Goal: Task Accomplishment & Management: Complete application form

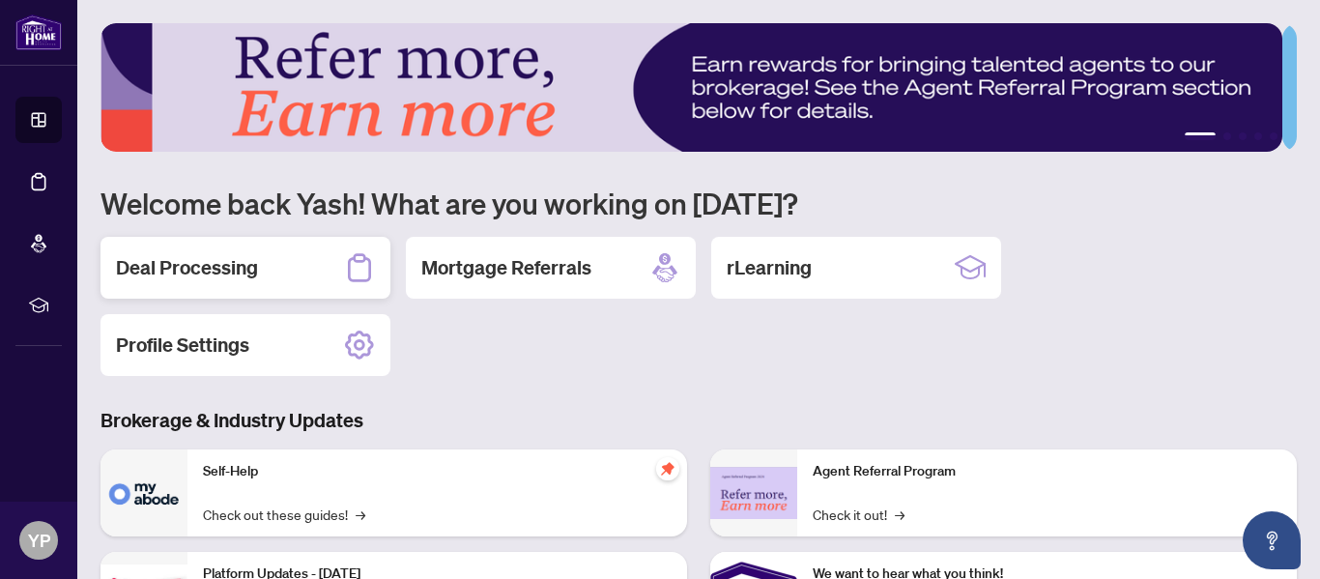
click at [251, 261] on h2 "Deal Processing" at bounding box center [187, 267] width 142 height 27
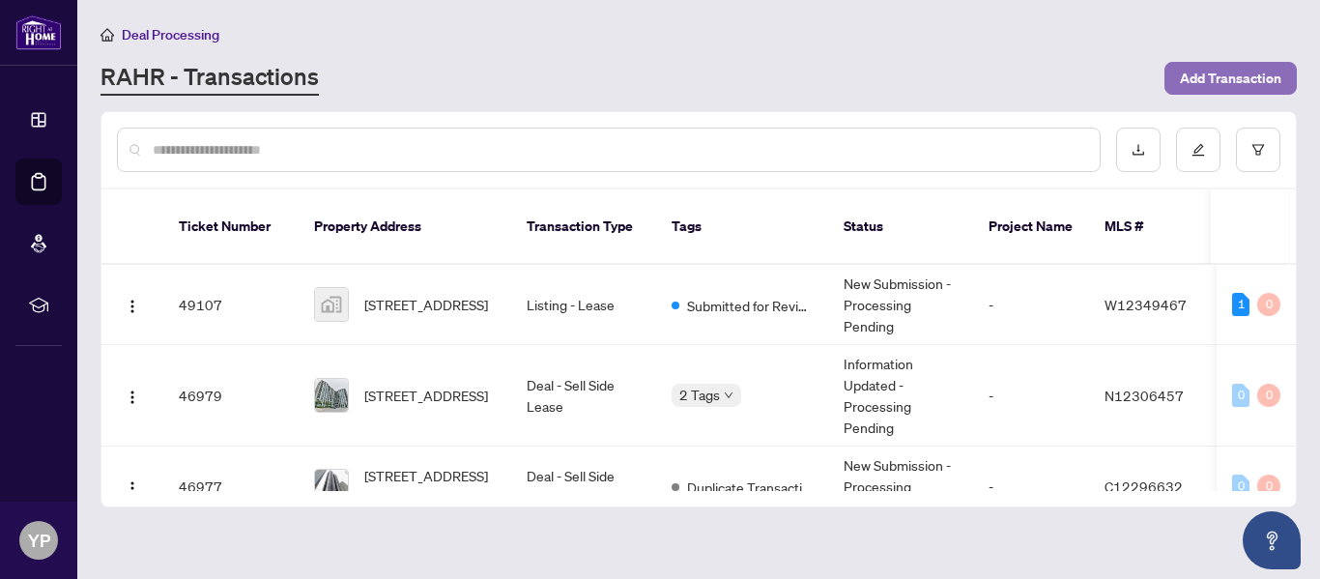
click at [1228, 67] on span "Add Transaction" at bounding box center [1230, 78] width 101 height 31
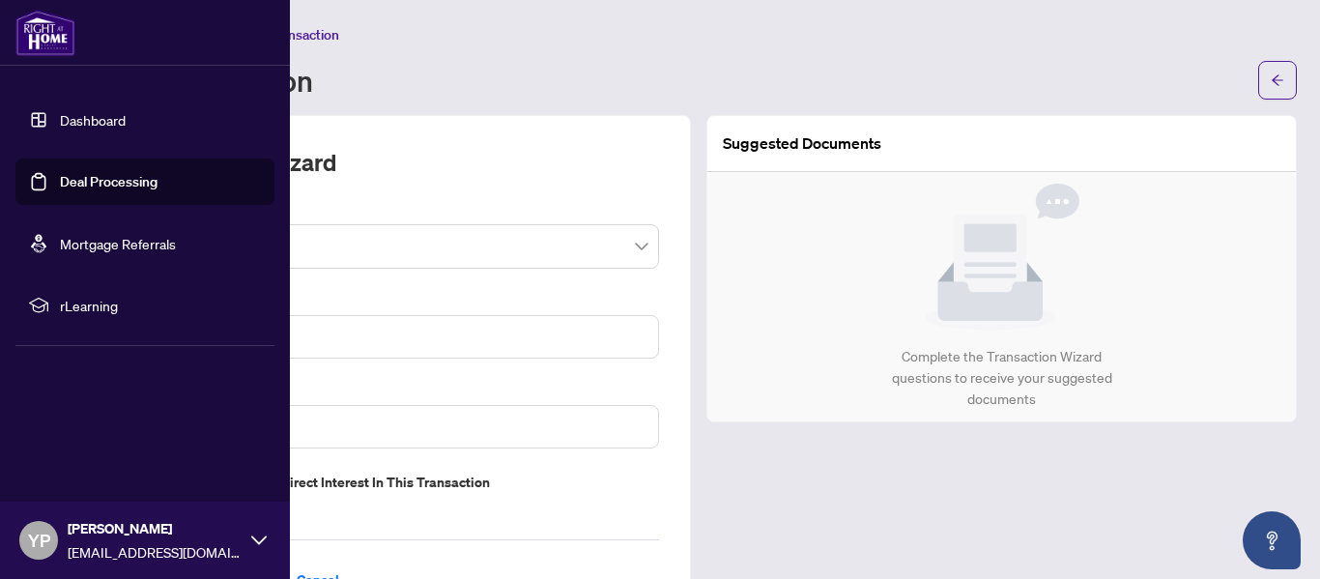
click at [69, 117] on link "Dashboard" at bounding box center [93, 119] width 66 height 17
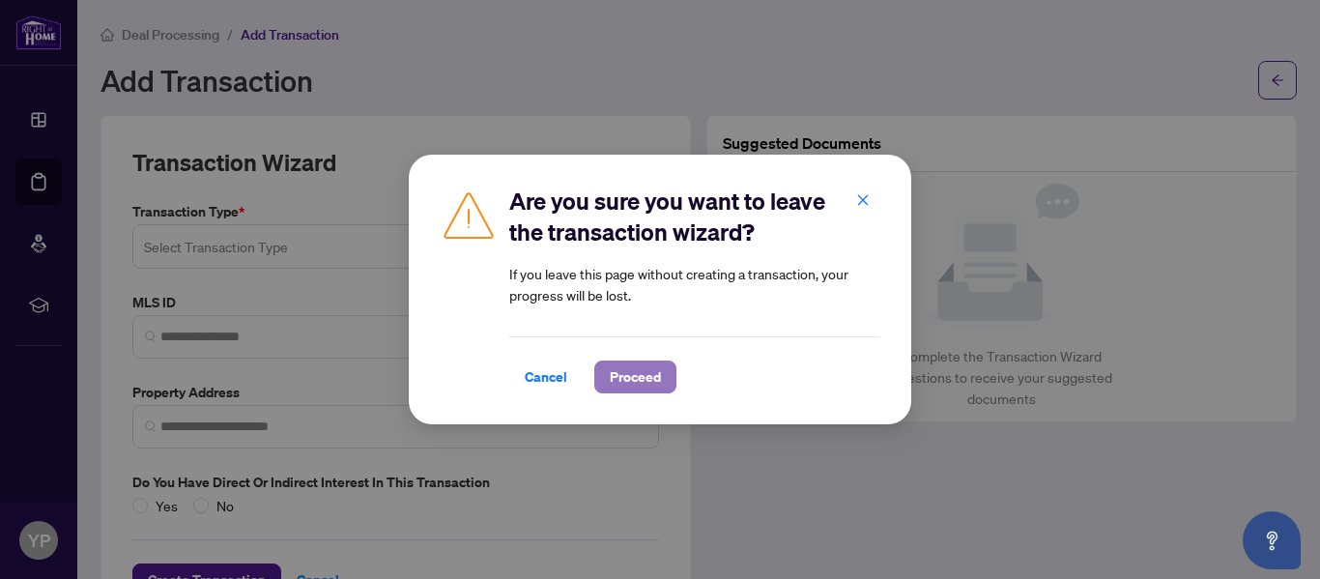
click at [628, 371] on span "Proceed" at bounding box center [635, 377] width 51 height 31
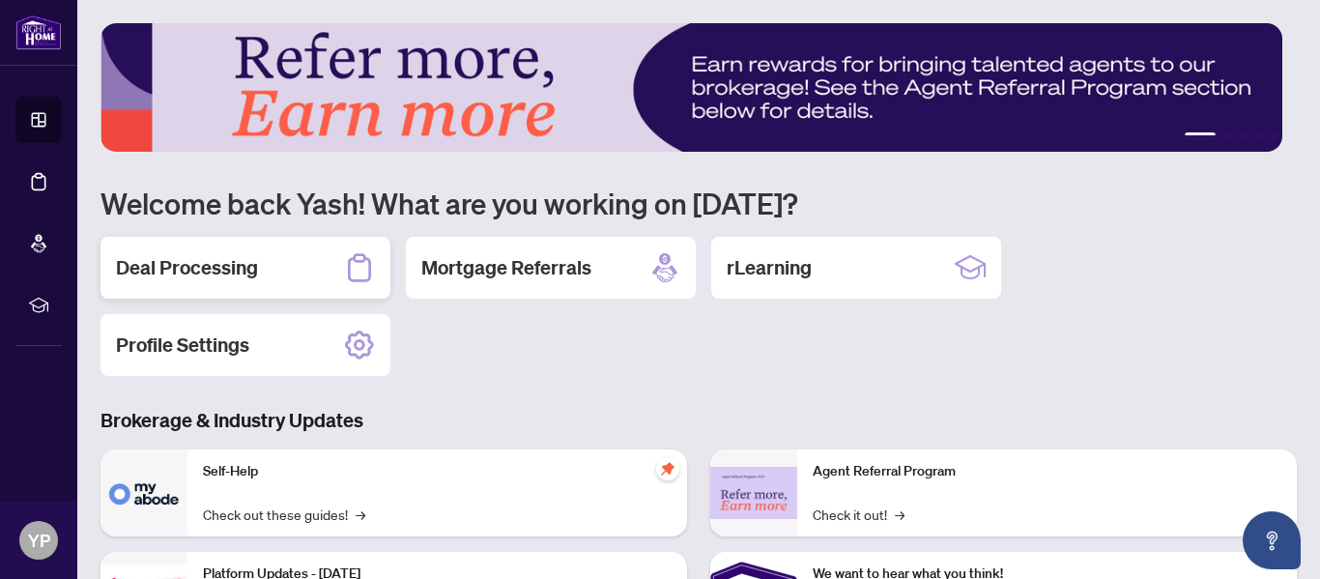
click at [239, 279] on h2 "Deal Processing" at bounding box center [187, 267] width 142 height 27
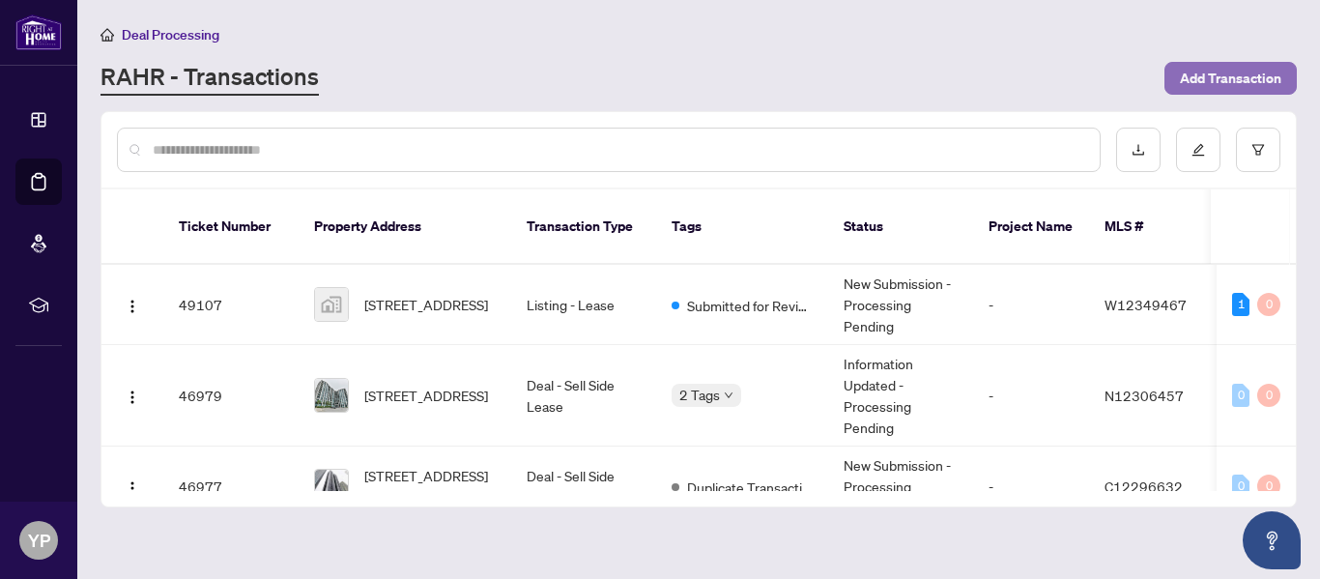
click at [1237, 85] on span "Add Transaction" at bounding box center [1230, 78] width 101 height 31
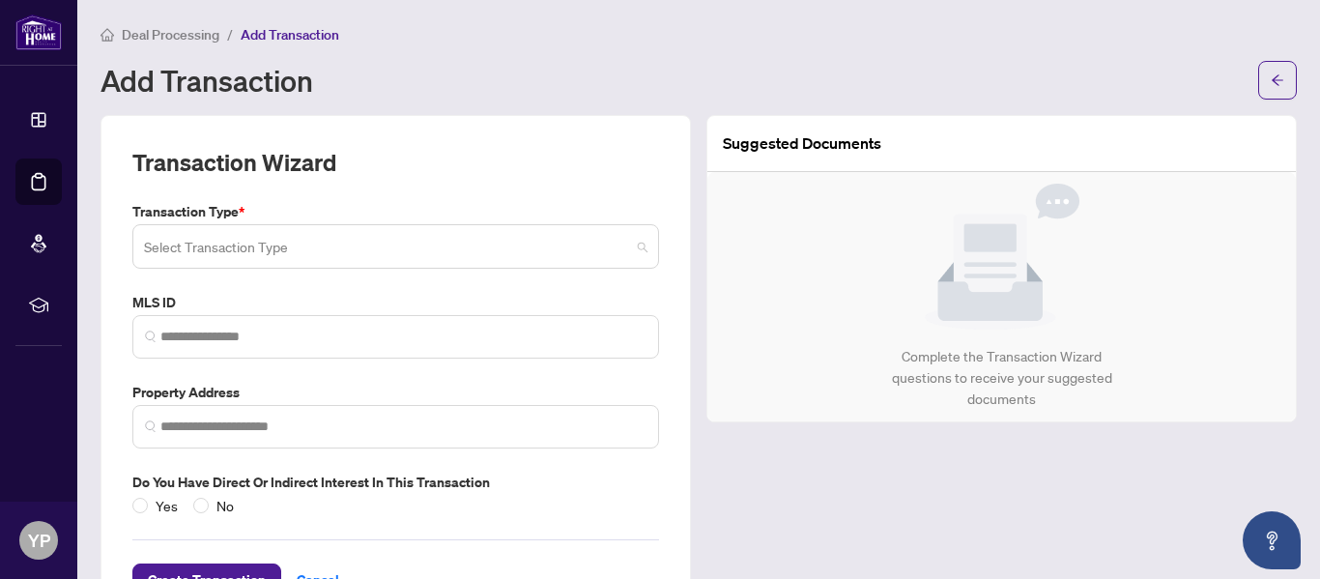
click at [538, 257] on input "search" at bounding box center [387, 249] width 486 height 43
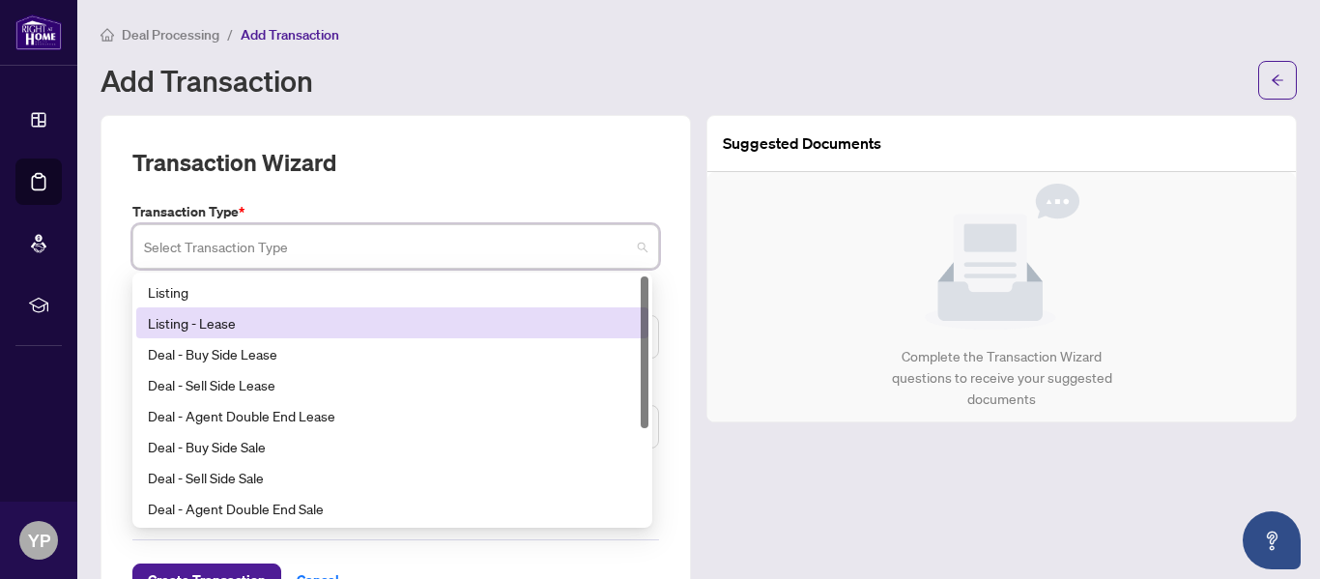
click at [394, 315] on div "Listing - Lease" at bounding box center [392, 322] width 489 height 21
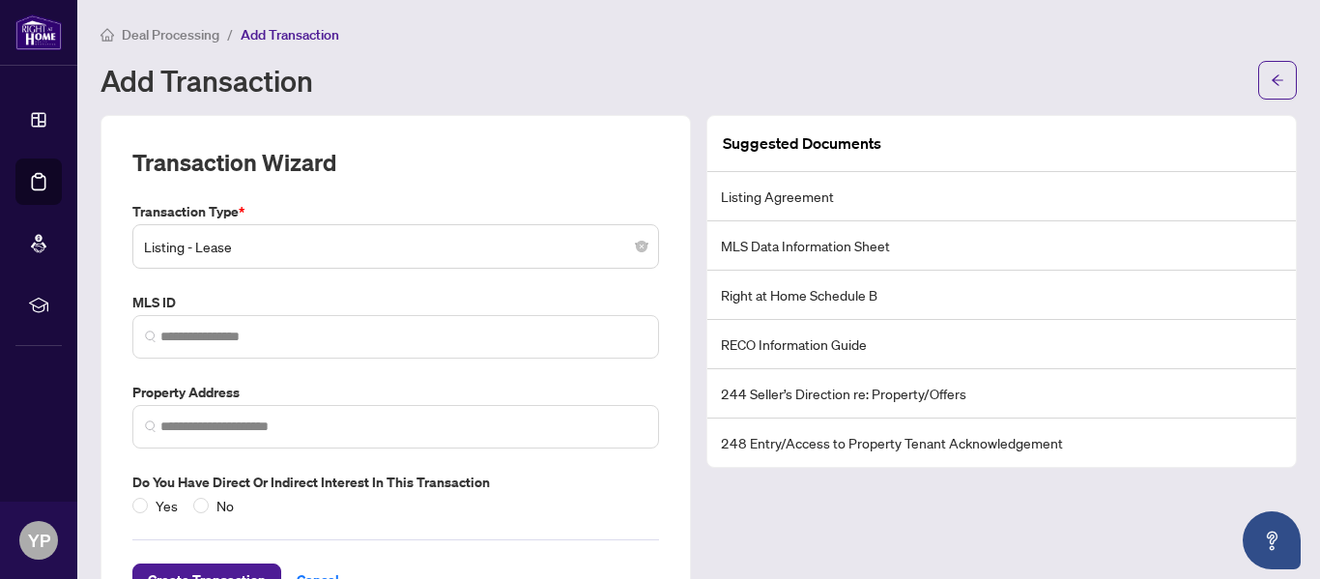
click at [583, 167] on div "Transaction Wizard" at bounding box center [395, 174] width 527 height 54
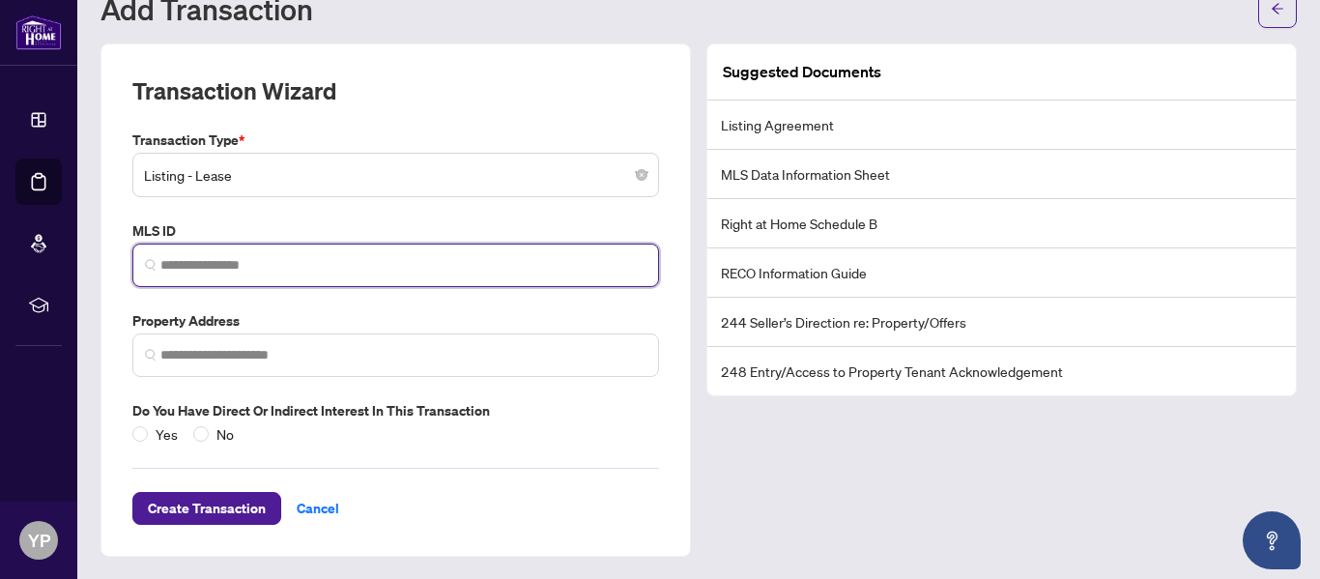
click at [219, 268] on input "search" at bounding box center [403, 265] width 486 height 20
paste input "*********"
type input "*********"
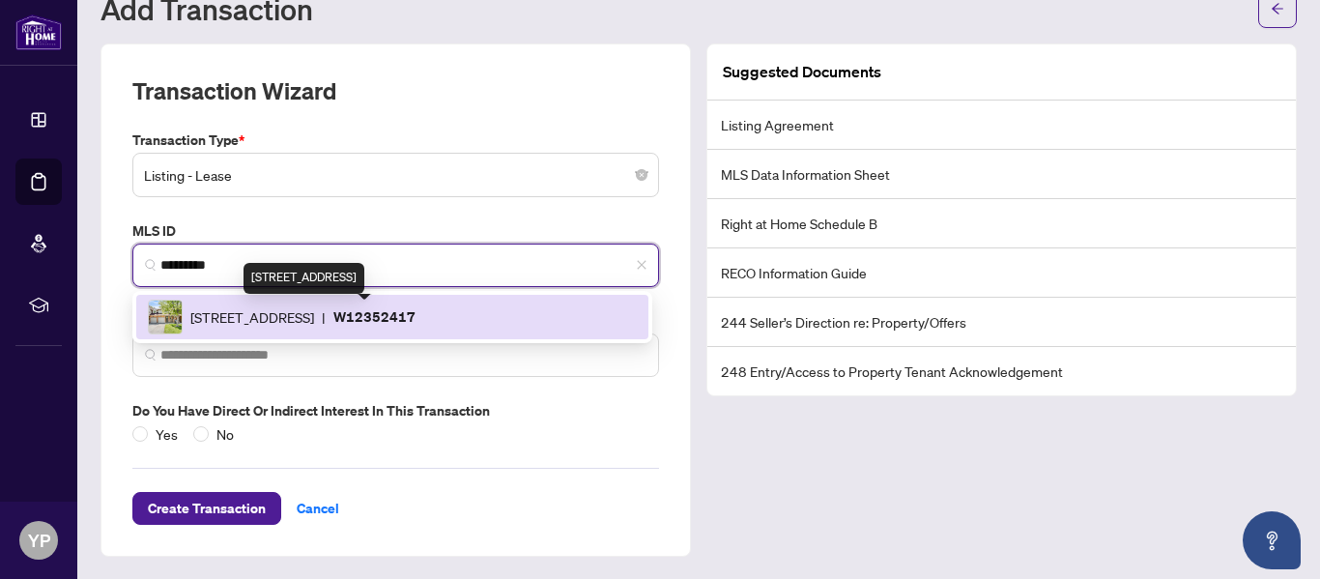
click at [314, 313] on span "[STREET_ADDRESS]" at bounding box center [252, 316] width 124 height 21
type input "**********"
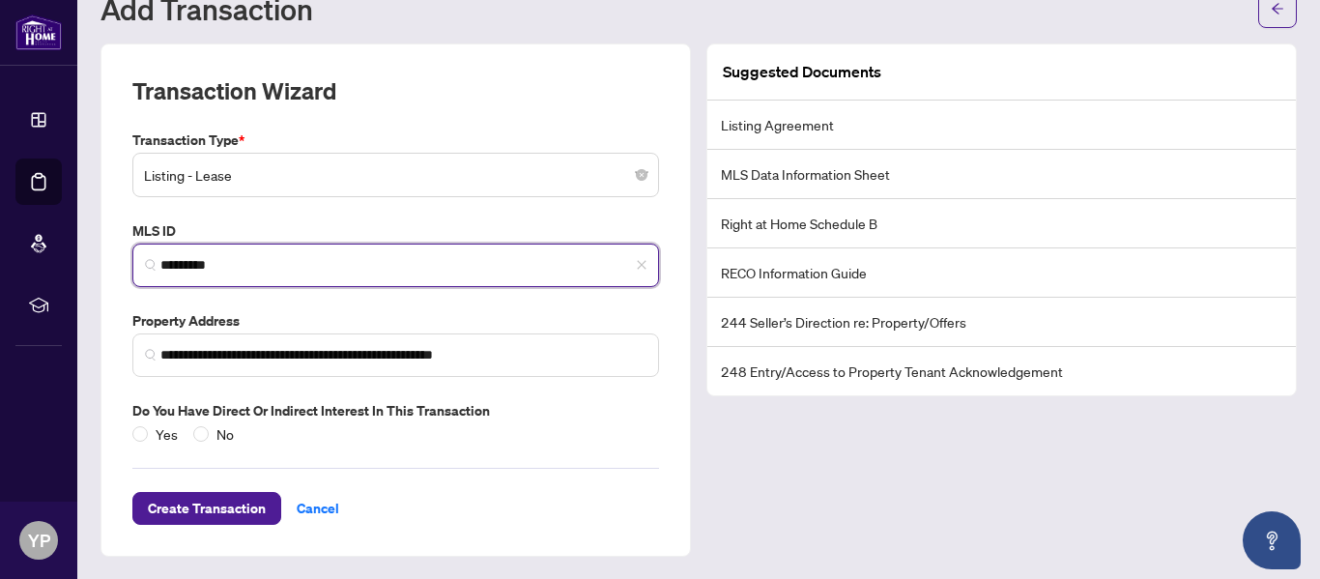
type input "*********"
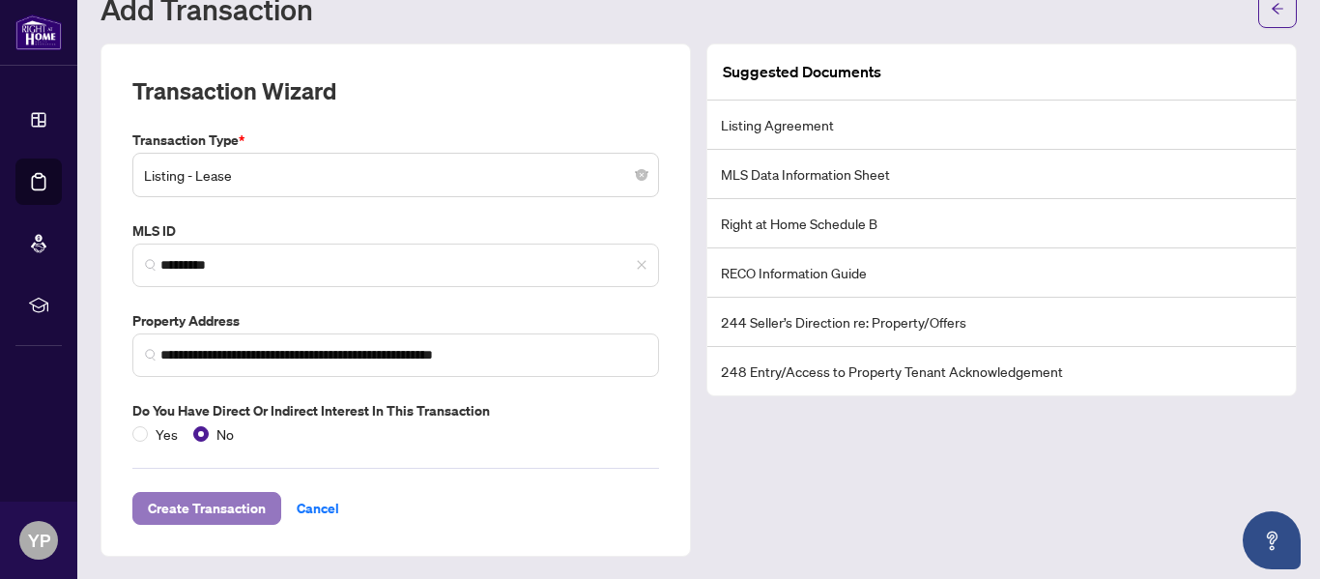
click at [214, 503] on span "Create Transaction" at bounding box center [207, 508] width 118 height 31
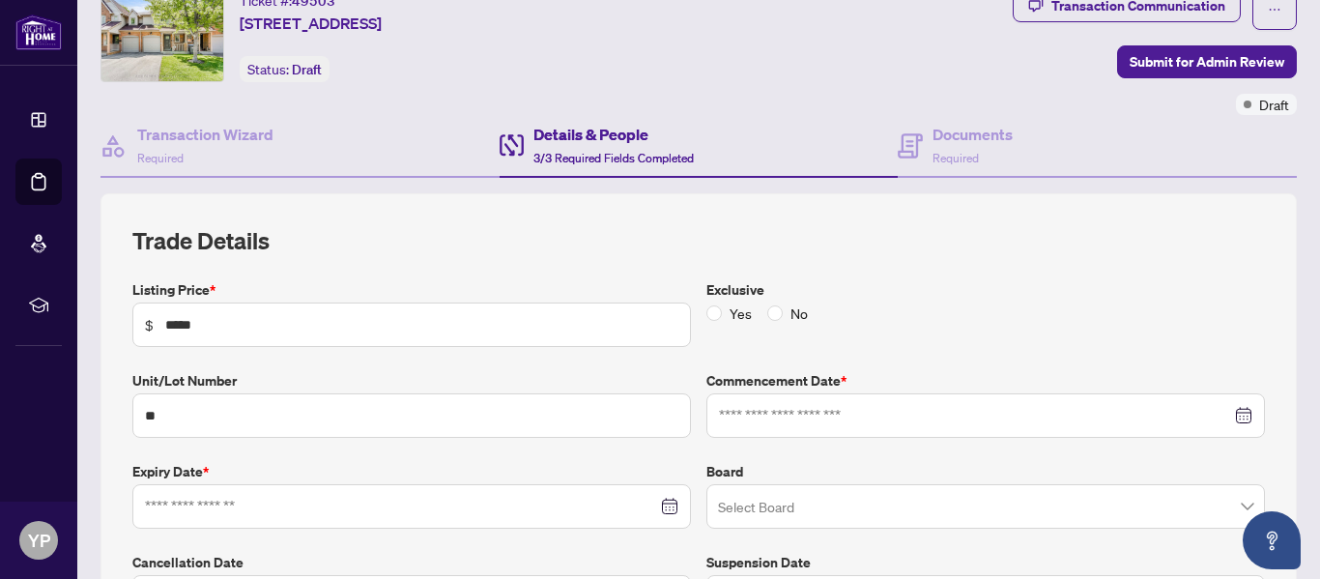
type input "**********"
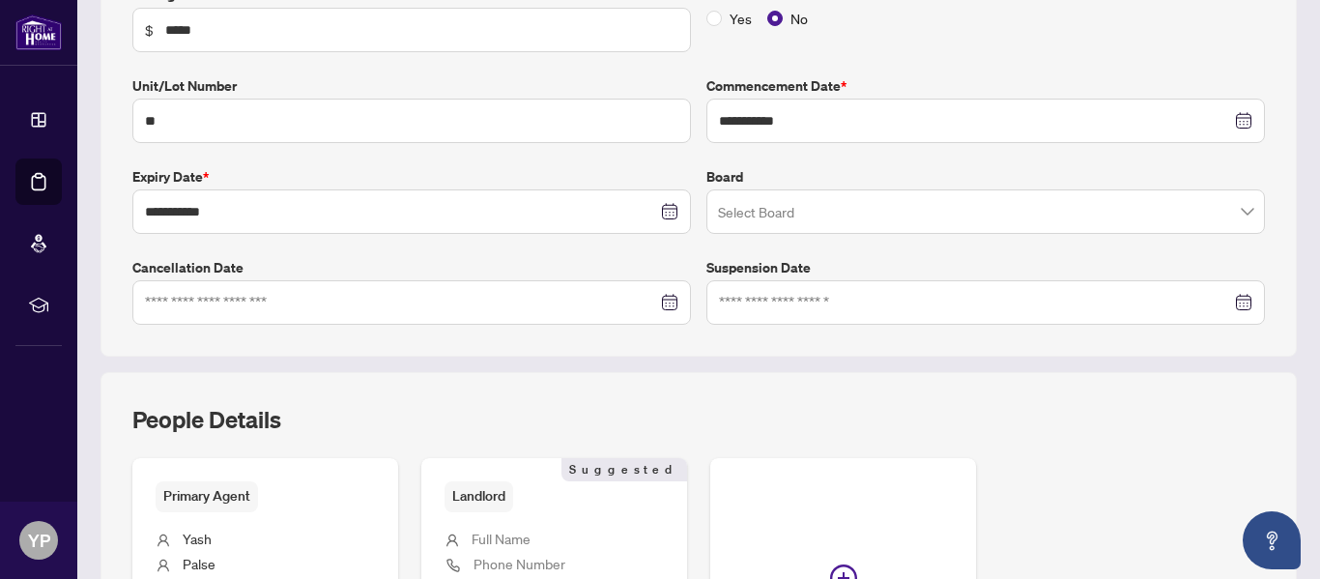
scroll to position [367, 0]
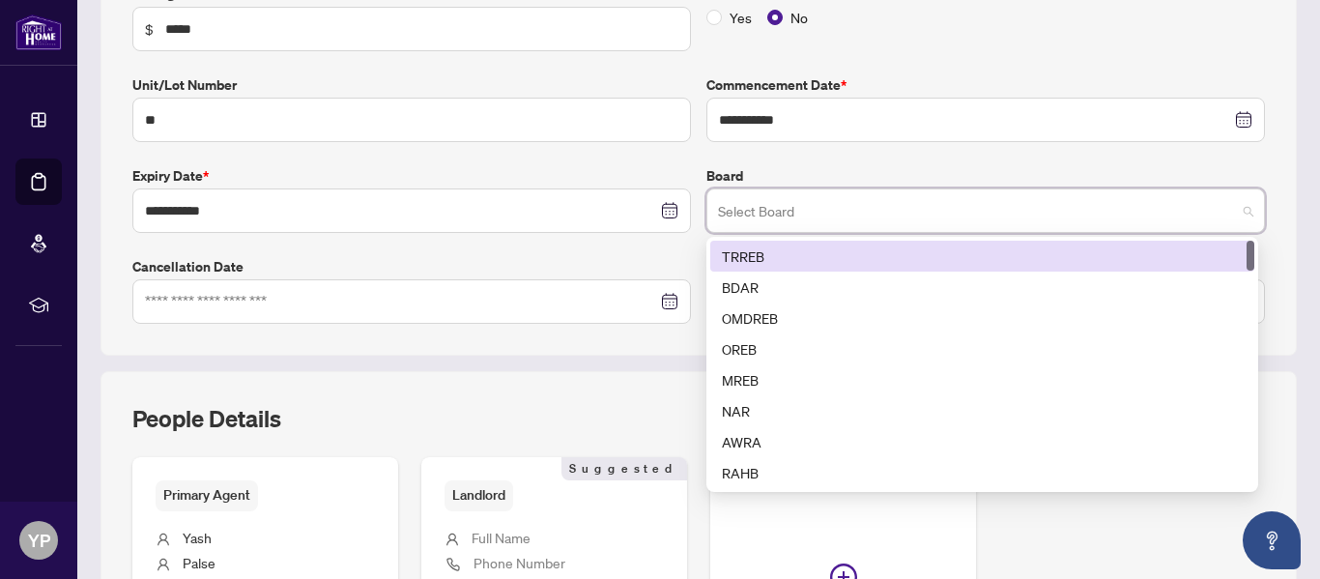
click at [1102, 213] on input "search" at bounding box center [977, 213] width 518 height 43
click at [913, 255] on div "TRREB" at bounding box center [982, 256] width 521 height 21
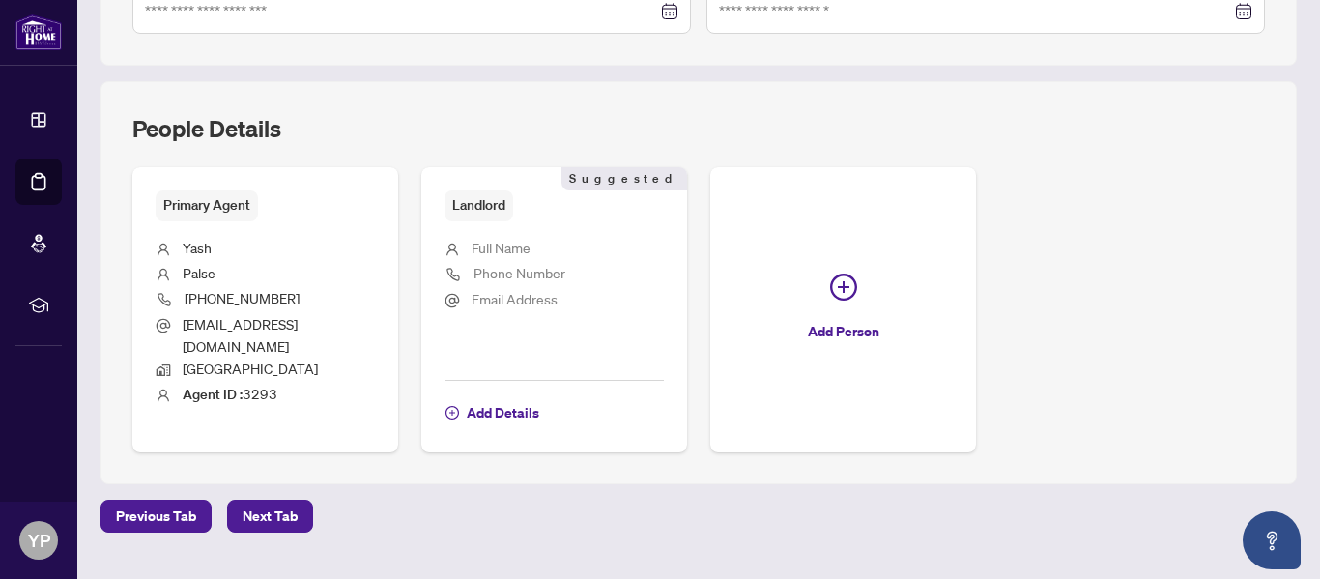
scroll to position [681, 0]
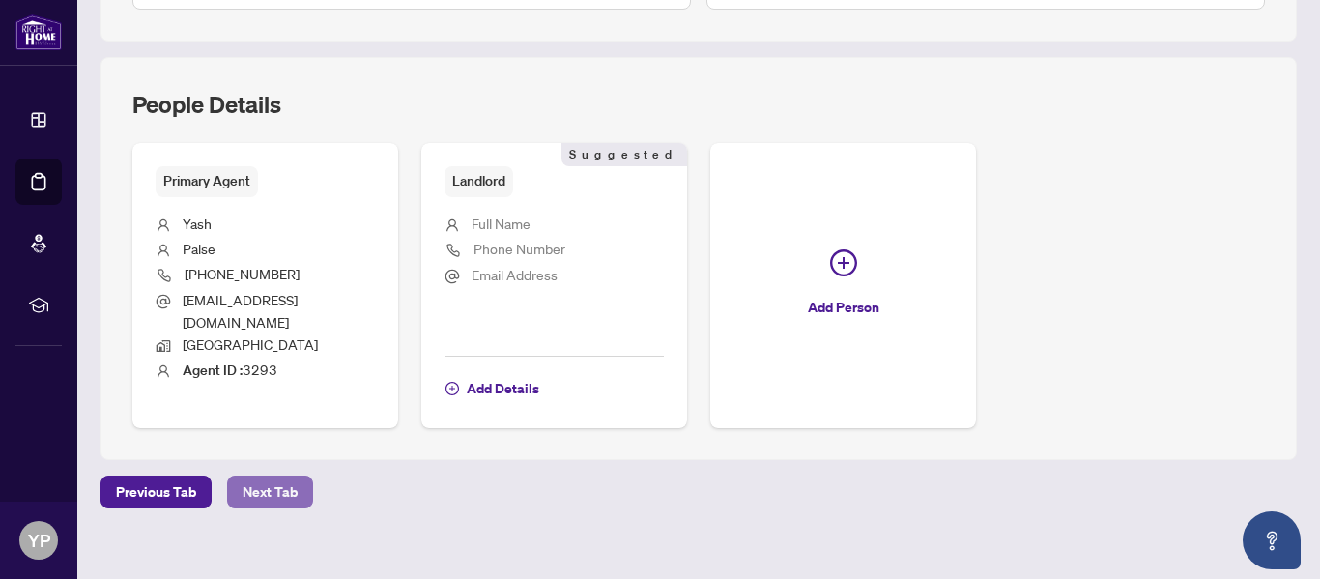
click at [250, 477] on span "Next Tab" at bounding box center [270, 492] width 55 height 31
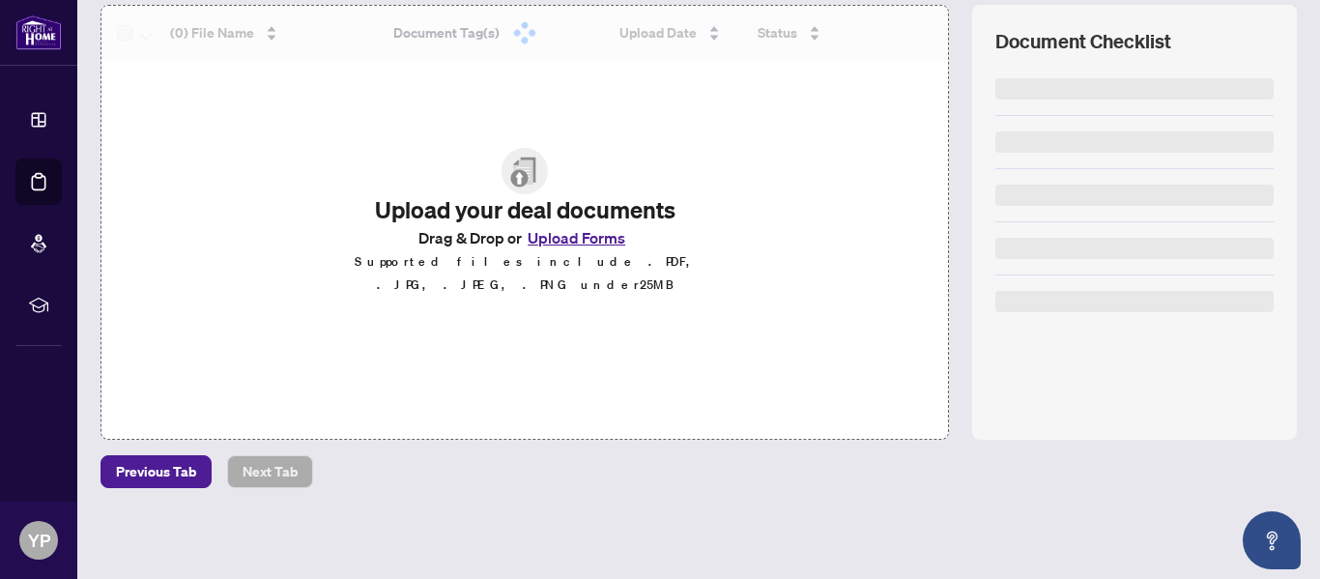
scroll to position [259, 0]
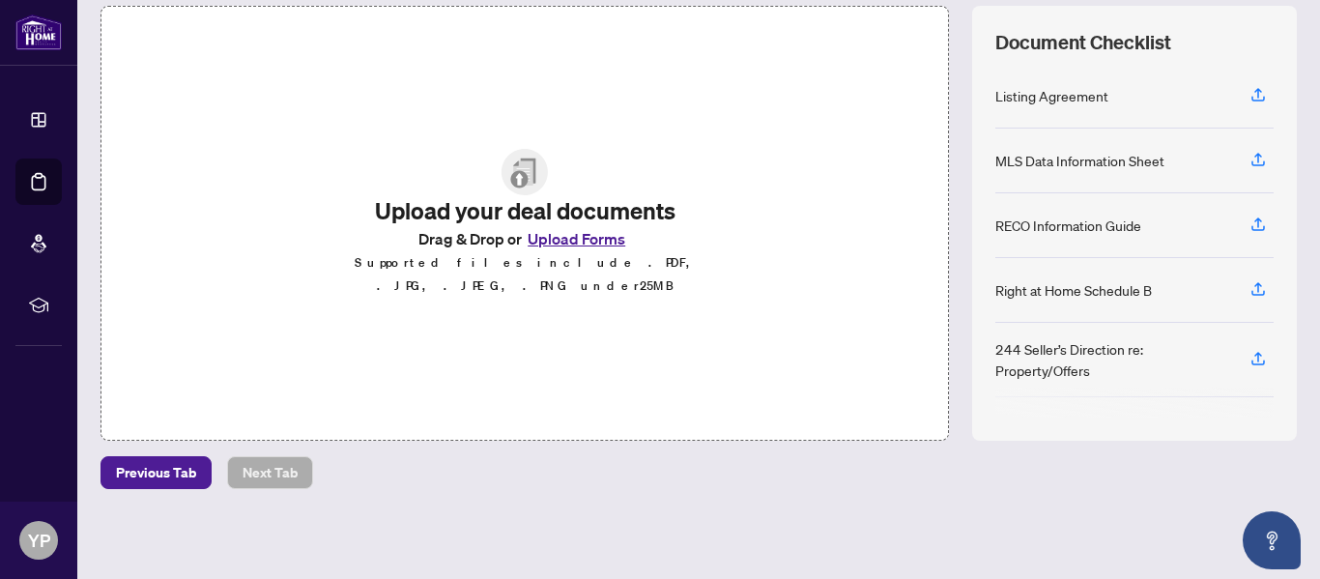
click at [565, 246] on button "Upload Forms" at bounding box center [576, 238] width 109 height 25
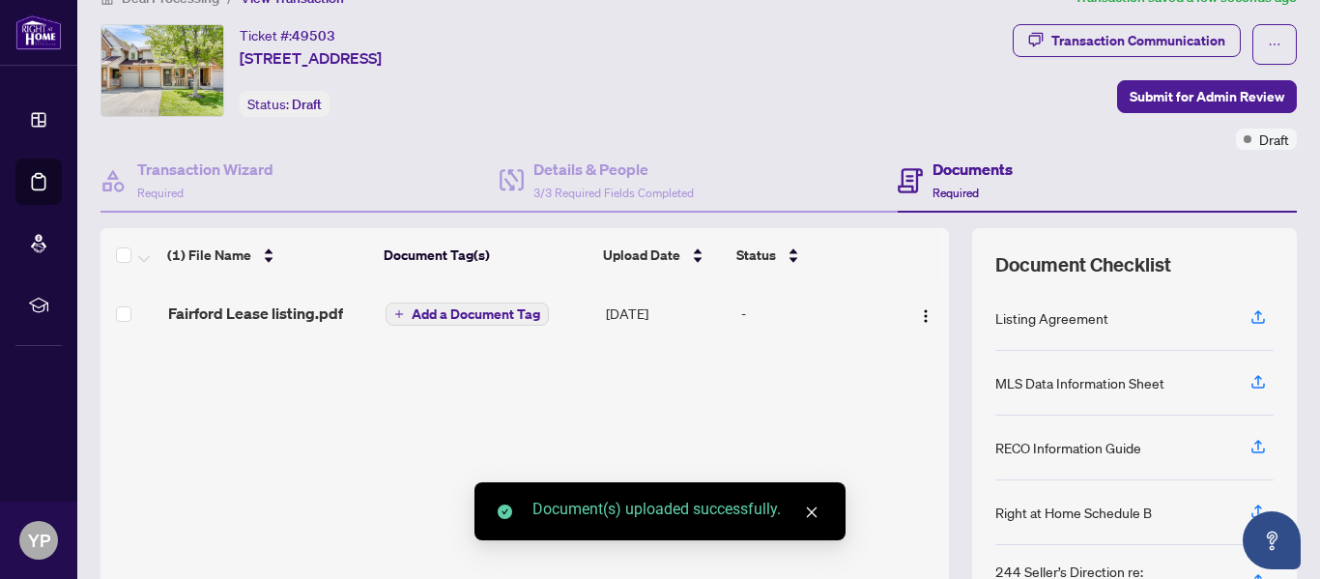
scroll to position [36, 0]
click at [1203, 95] on span "Submit for Admin Review" at bounding box center [1207, 97] width 155 height 31
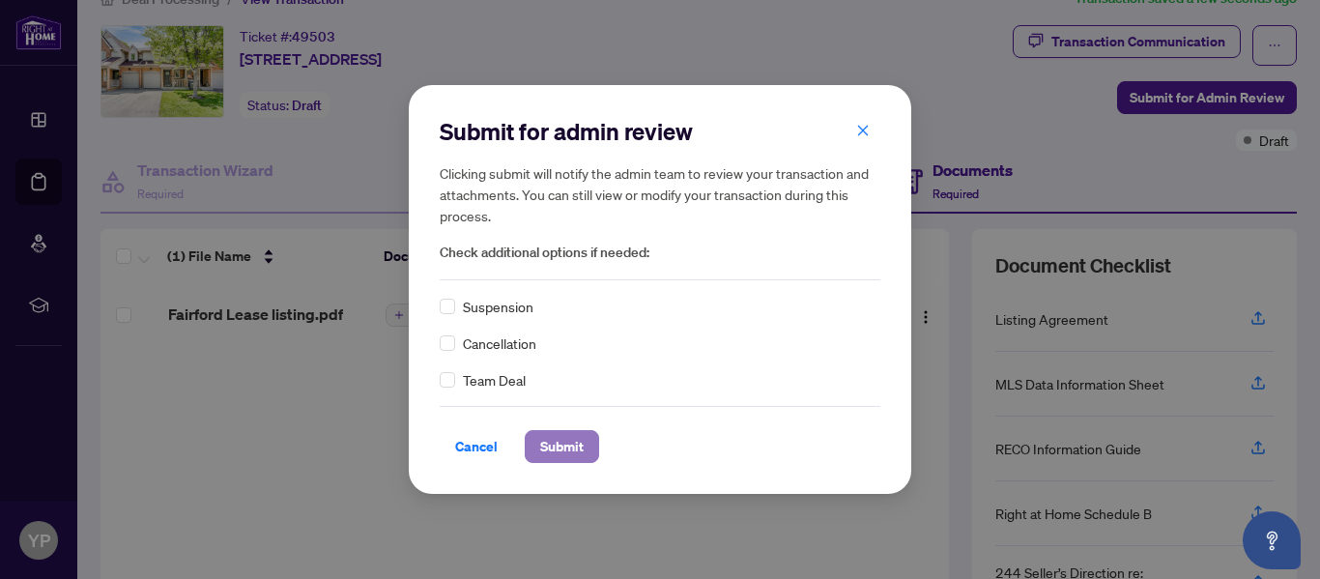
click at [580, 439] on span "Submit" at bounding box center [561, 446] width 43 height 31
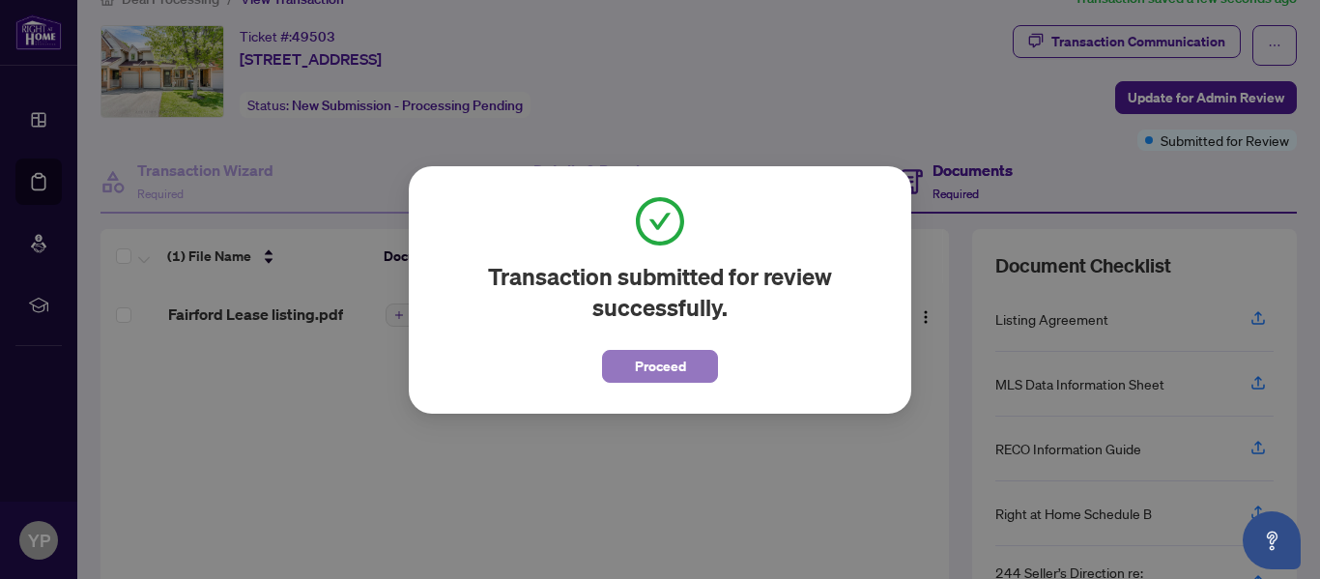
click at [681, 357] on span "Proceed" at bounding box center [660, 366] width 51 height 31
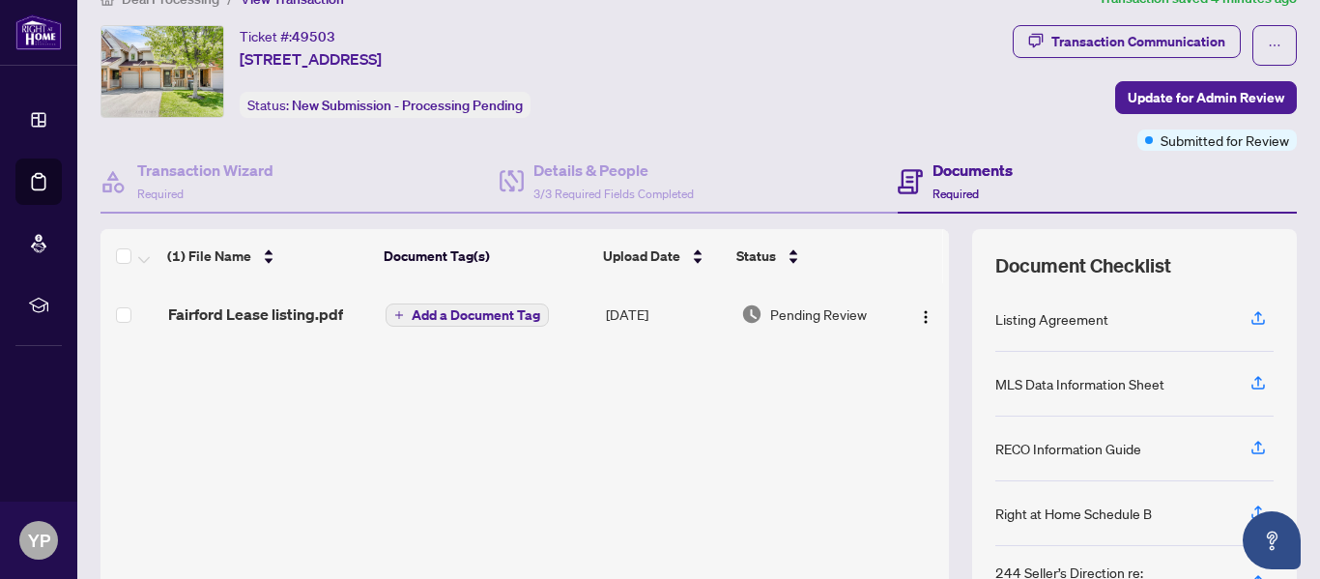
scroll to position [259, 0]
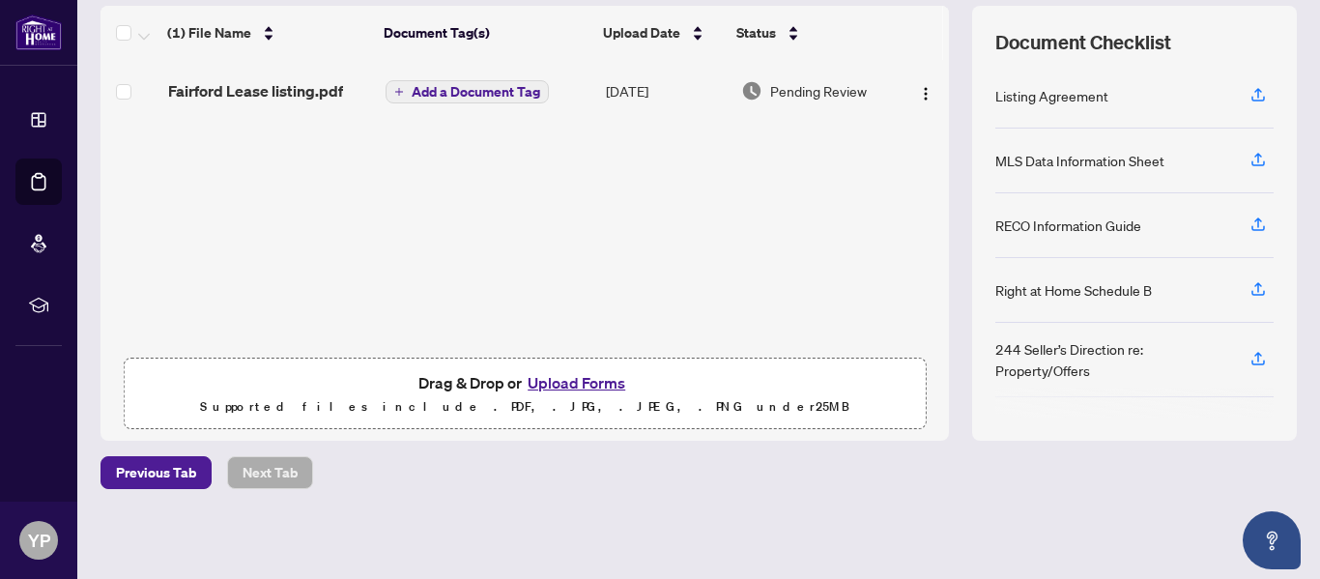
click at [586, 377] on button "Upload Forms" at bounding box center [576, 382] width 109 height 25
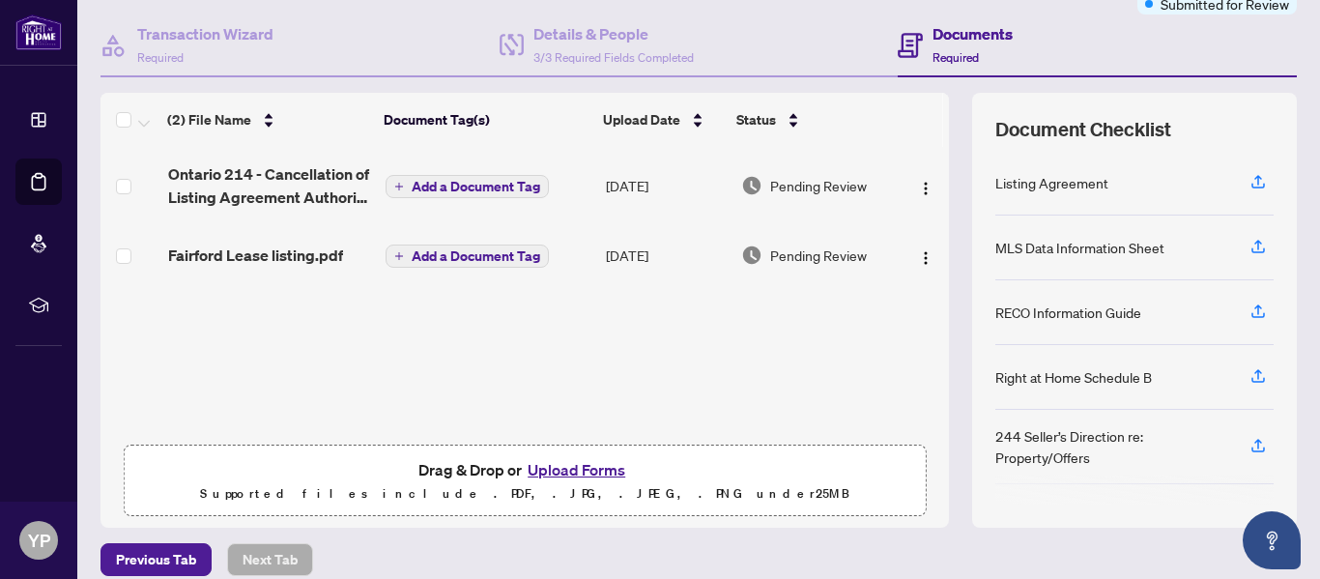
scroll to position [0, 0]
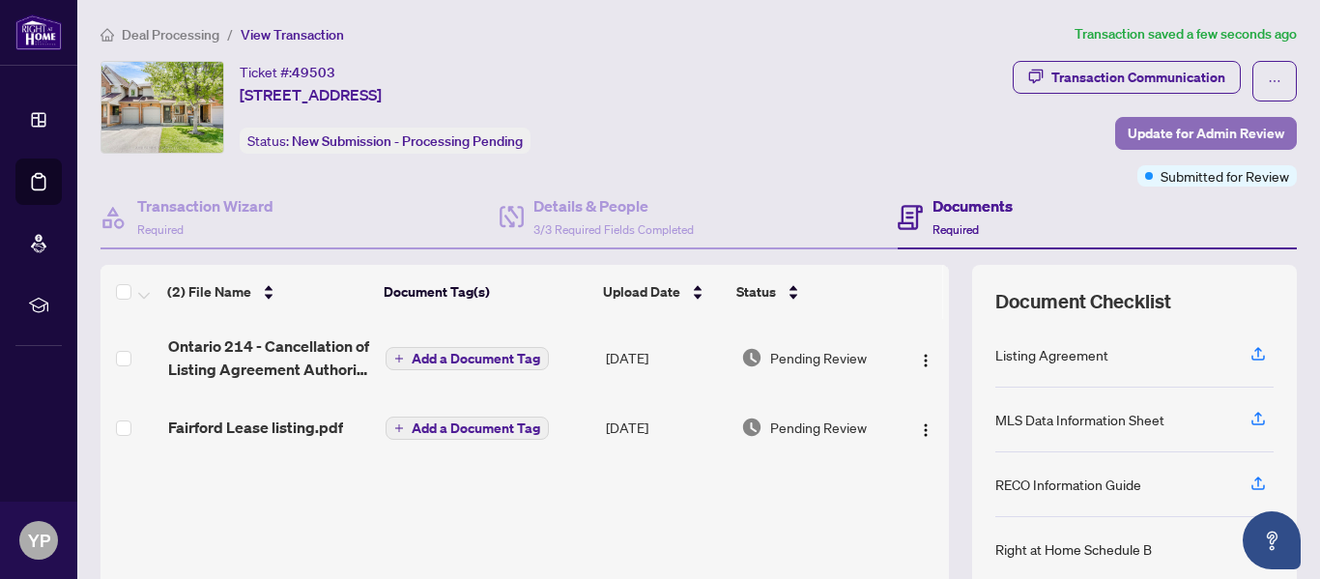
click at [1225, 125] on span "Update for Admin Review" at bounding box center [1206, 133] width 157 height 31
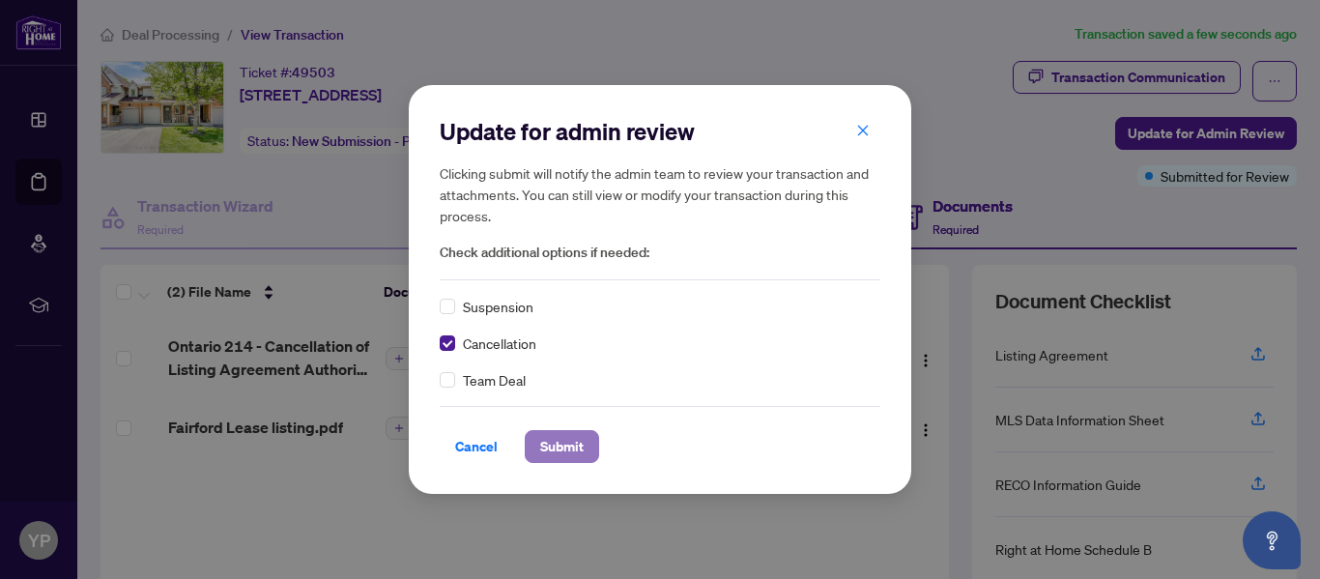
click at [555, 441] on span "Submit" at bounding box center [561, 446] width 43 height 31
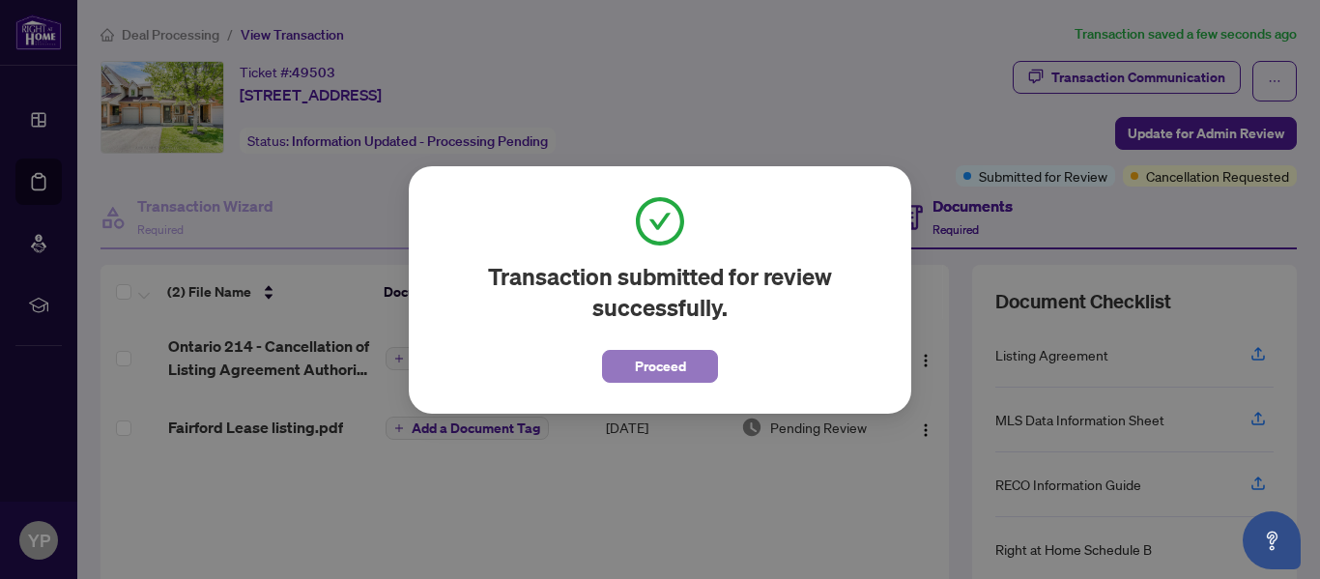
click at [644, 369] on span "Proceed" at bounding box center [660, 366] width 51 height 31
